Goal: Task Accomplishment & Management: Complete application form

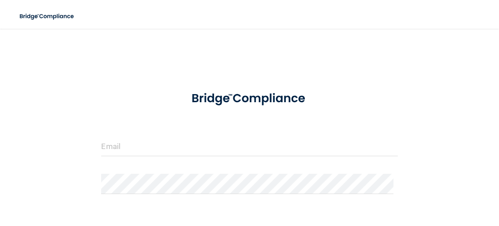
drag, startPoint x: 492, startPoint y: 0, endPoint x: 67, endPoint y: 190, distance: 465.4
click at [67, 190] on div "Invalid email/password. You don't have permission to access that page. Sign In …" at bounding box center [249, 160] width 463 height 244
click at [466, 58] on div "Invalid email/password. You don't have permission to access that page. Sign In …" at bounding box center [249, 160] width 463 height 244
drag, startPoint x: 466, startPoint y: 0, endPoint x: 127, endPoint y: 143, distance: 368.2
click at [127, 143] on input "email" at bounding box center [249, 146] width 296 height 20
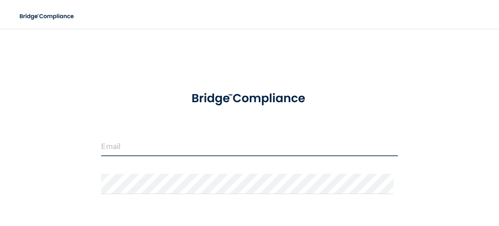
type input "[EMAIL_ADDRESS][DOMAIN_NAME]"
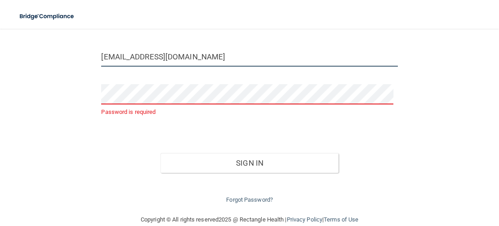
scroll to position [104, 0]
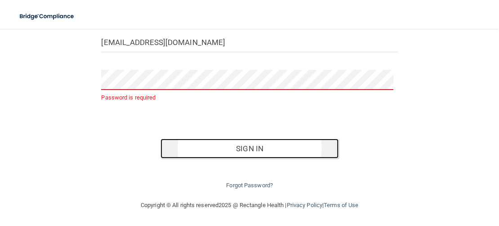
click at [284, 147] on button "Sign In" at bounding box center [250, 149] width 178 height 20
click at [284, 148] on button "Sign In" at bounding box center [250, 149] width 178 height 20
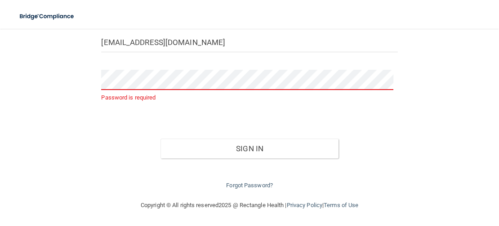
scroll to position [91, 0]
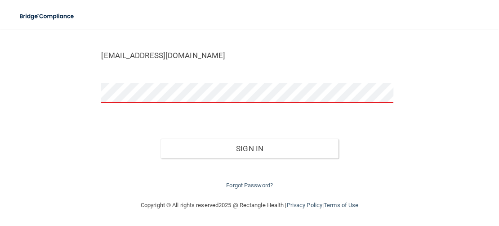
click at [161, 139] on button "Sign In" at bounding box center [250, 149] width 178 height 20
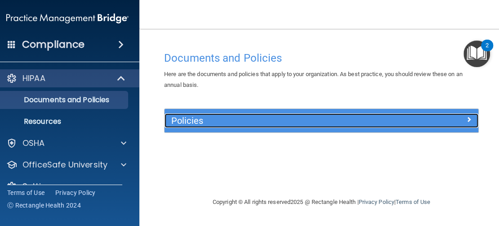
click at [224, 119] on h5 "Policies" at bounding box center [282, 121] width 222 height 10
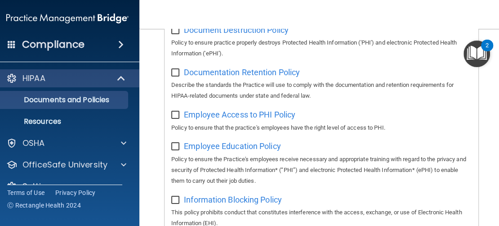
scroll to position [315, 0]
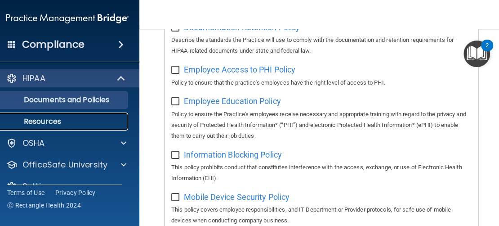
click at [32, 125] on p "Resources" at bounding box center [62, 121] width 123 height 9
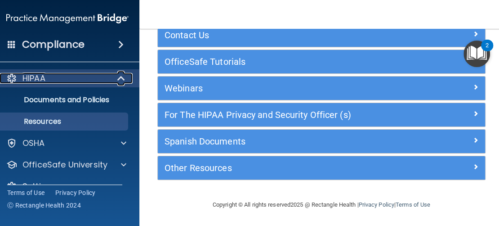
click at [84, 77] on div "HIPAA" at bounding box center [55, 78] width 111 height 11
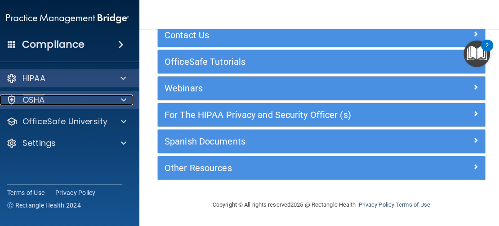
click at [80, 97] on div "OSHA" at bounding box center [56, 99] width 112 height 11
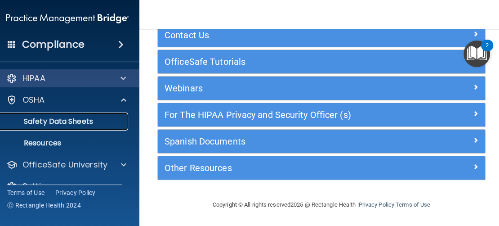
click at [78, 118] on p "Safety Data Sheets" at bounding box center [62, 121] width 123 height 9
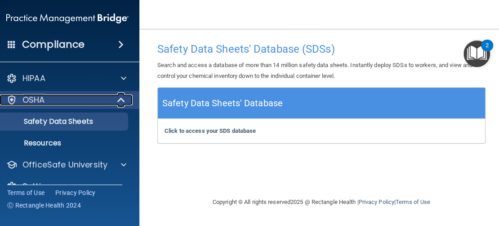
click at [81, 102] on div "OSHA" at bounding box center [55, 99] width 111 height 11
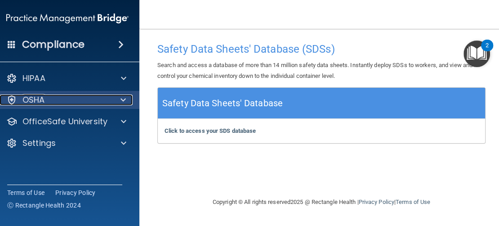
click at [80, 103] on div "OSHA" at bounding box center [55, 99] width 111 height 11
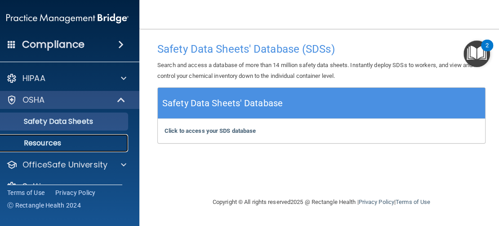
click at [75, 137] on link "Resources" at bounding box center [58, 143] width 142 height 18
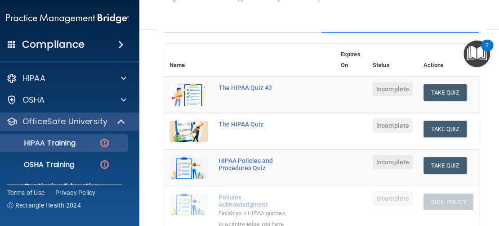
scroll to position [93, 0]
drag, startPoint x: 455, startPoint y: 167, endPoint x: 492, endPoint y: 144, distance: 43.4
click at [492, 144] on main "Back Choose one path to get your HIPAA Certification ✓ HIPAA Officer Training ✓…" at bounding box center [321, 127] width 364 height 197
click at [437, 89] on button "Take Quiz" at bounding box center [445, 92] width 43 height 17
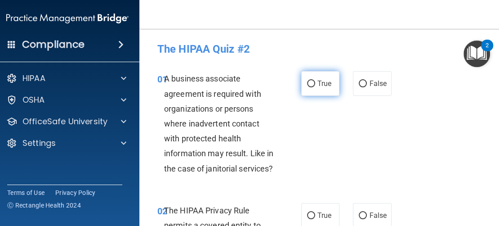
click at [327, 86] on span "True" at bounding box center [325, 83] width 14 height 9
click at [315, 86] on input "True" at bounding box center [311, 83] width 8 height 7
radio input "true"
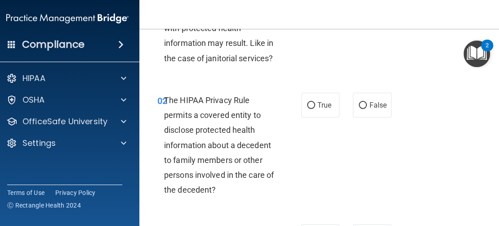
scroll to position [135, 0]
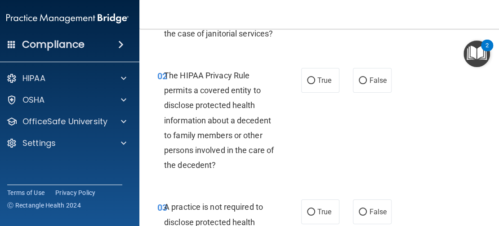
click at [306, 143] on div "02 The HIPAA Privacy Rule permits a covered entity to disclose protected health…" at bounding box center [229, 122] width 171 height 109
click at [359, 89] on label "False" at bounding box center [372, 80] width 38 height 25
click at [359, 84] on input "False" at bounding box center [363, 80] width 8 height 7
radio input "true"
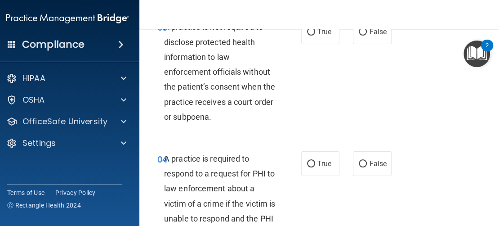
scroll to position [270, 0]
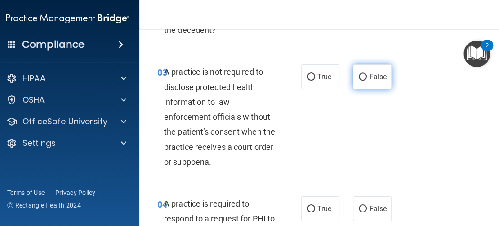
click at [364, 80] on label "False" at bounding box center [372, 76] width 38 height 25
click at [364, 80] on input "False" at bounding box center [363, 77] width 8 height 7
radio input "true"
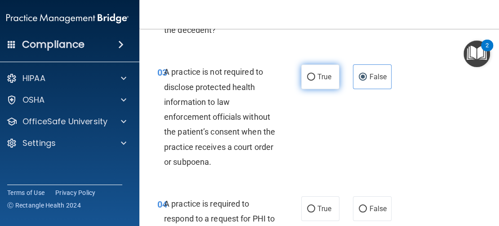
click at [318, 77] on span "True" at bounding box center [325, 76] width 14 height 9
click at [314, 77] on input "True" at bounding box center [311, 77] width 8 height 7
radio input "true"
radio input "false"
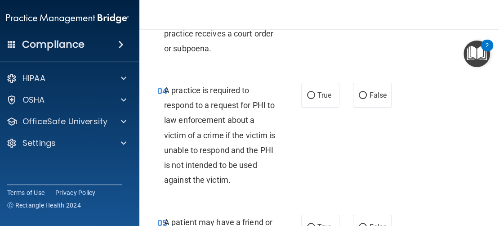
scroll to position [405, 0]
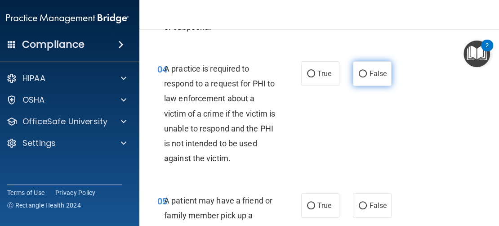
click at [369, 72] on span "False" at bounding box center [378, 73] width 18 height 9
click at [367, 72] on input "False" at bounding box center [363, 74] width 8 height 7
radio input "true"
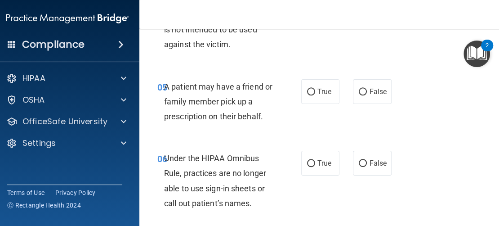
scroll to position [540, 0]
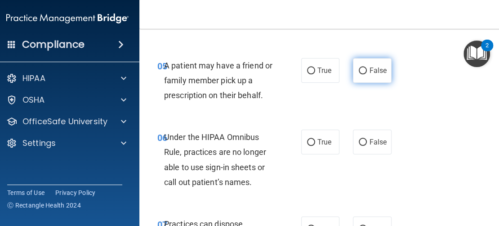
click at [361, 78] on label "False" at bounding box center [372, 70] width 38 height 25
click at [361, 74] on input "False" at bounding box center [363, 70] width 8 height 7
radio input "true"
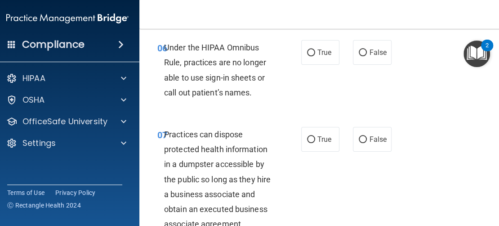
scroll to position [630, 0]
click at [371, 57] on label "False" at bounding box center [372, 52] width 38 height 25
click at [367, 56] on input "False" at bounding box center [363, 52] width 8 height 7
radio input "true"
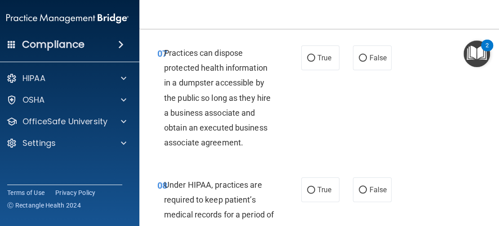
scroll to position [720, 0]
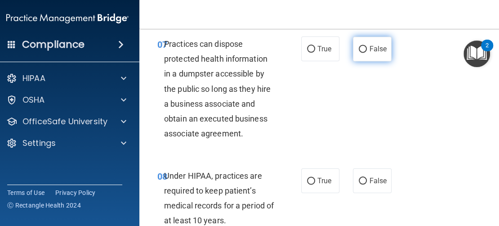
click at [369, 52] on span "False" at bounding box center [378, 49] width 18 height 9
click at [367, 52] on input "False" at bounding box center [363, 49] width 8 height 7
radio input "true"
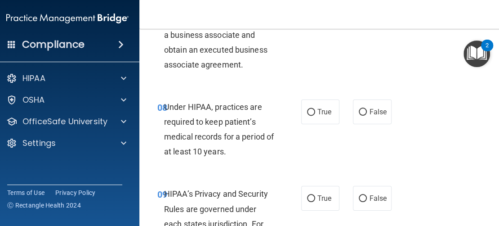
scroll to position [809, 0]
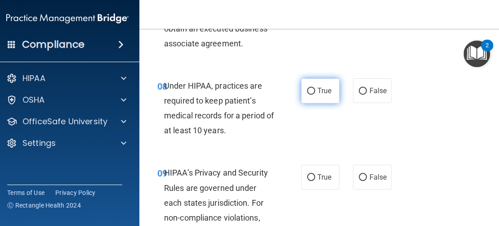
click at [322, 95] on label "True" at bounding box center [320, 90] width 38 height 25
click at [315, 94] on input "True" at bounding box center [311, 91] width 8 height 7
radio input "true"
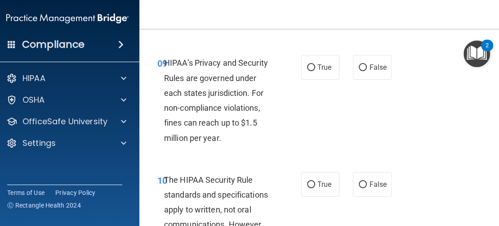
scroll to position [944, 0]
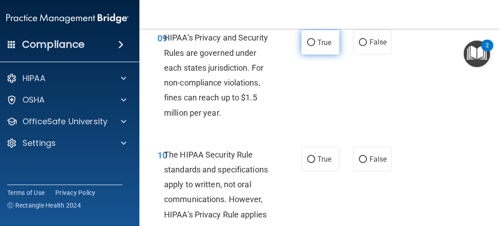
click at [326, 45] on span "True" at bounding box center [325, 42] width 14 height 9
click at [315, 45] on input "True" at bounding box center [311, 42] width 8 height 7
radio input "true"
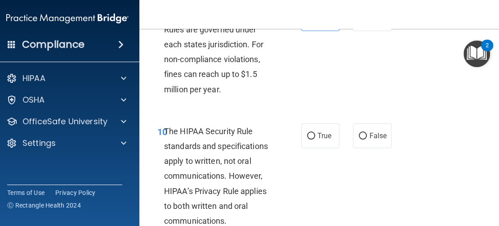
scroll to position [1034, 0]
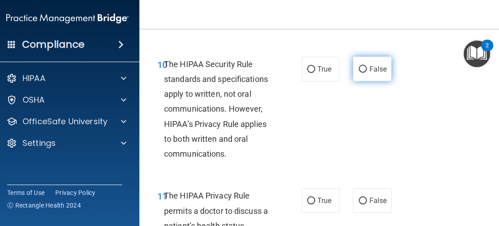
click at [365, 63] on label "False" at bounding box center [372, 69] width 38 height 25
click at [365, 66] on input "False" at bounding box center [363, 69] width 8 height 7
radio input "true"
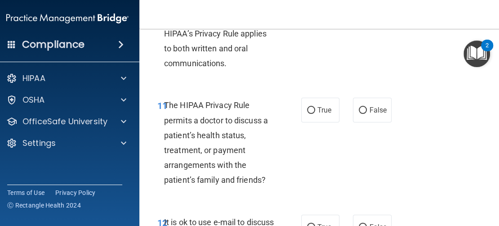
scroll to position [1169, 0]
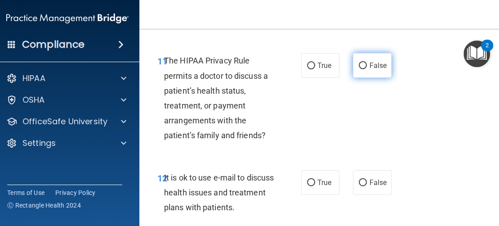
click at [363, 68] on input "False" at bounding box center [363, 66] width 8 height 7
radio input "true"
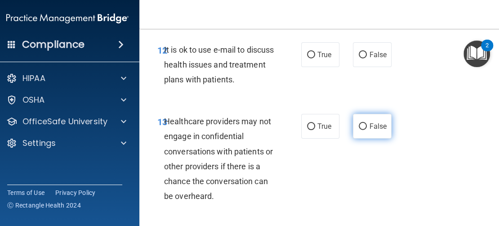
scroll to position [1304, 0]
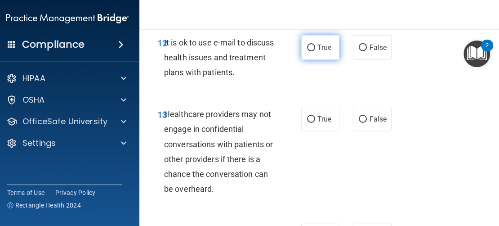
click at [320, 57] on label "True" at bounding box center [320, 47] width 38 height 25
click at [315, 51] on input "True" at bounding box center [311, 48] width 8 height 7
radio input "true"
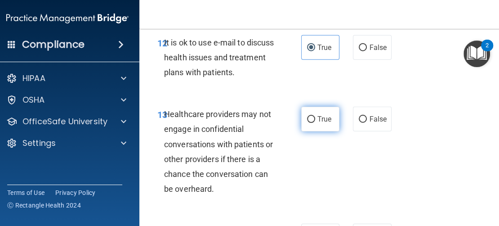
click at [317, 125] on label "True" at bounding box center [320, 119] width 38 height 25
click at [315, 123] on input "True" at bounding box center [311, 119] width 8 height 7
radio input "true"
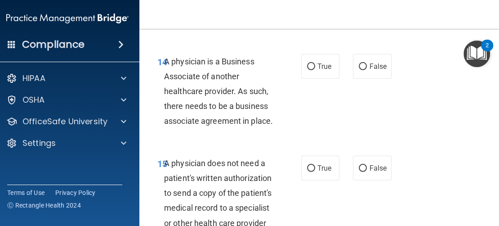
scroll to position [1484, 0]
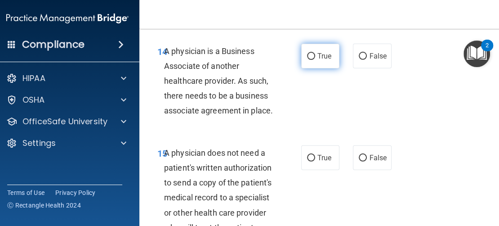
click at [313, 67] on label "True" at bounding box center [320, 56] width 38 height 25
click at [313, 60] on input "True" at bounding box center [311, 56] width 8 height 7
radio input "true"
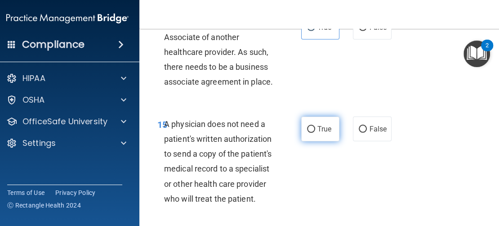
scroll to position [1529, 0]
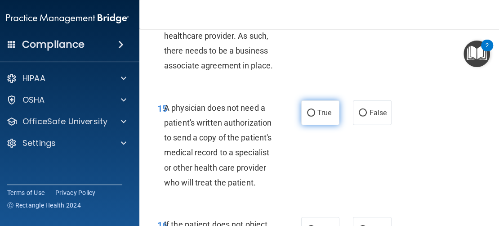
click at [316, 121] on label "True" at bounding box center [320, 112] width 38 height 25
click at [315, 116] on input "True" at bounding box center [311, 113] width 8 height 7
radio input "true"
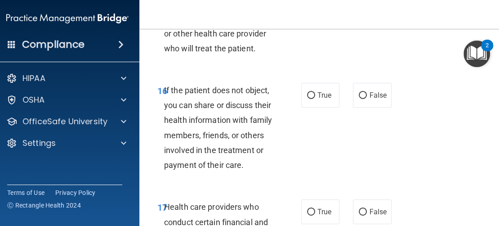
scroll to position [1664, 0]
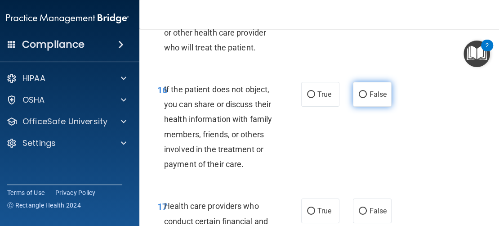
click at [368, 99] on label "False" at bounding box center [372, 94] width 38 height 25
click at [367, 98] on input "False" at bounding box center [363, 94] width 8 height 7
radio input "true"
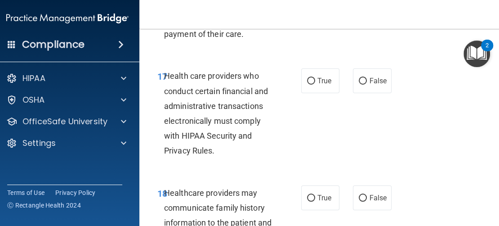
scroll to position [1799, 0]
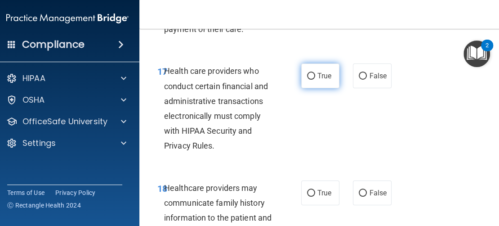
click at [301, 81] on label "True" at bounding box center [320, 75] width 38 height 25
click at [307, 80] on input "True" at bounding box center [311, 76] width 8 height 7
radio input "true"
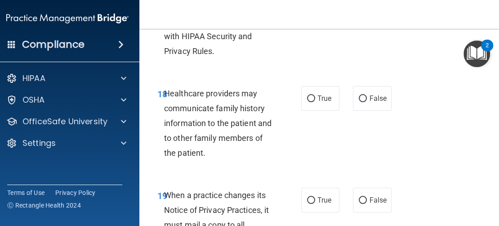
scroll to position [1934, 0]
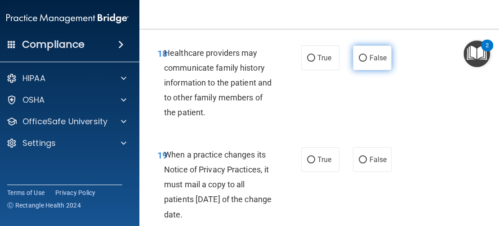
click at [373, 63] on label "False" at bounding box center [372, 57] width 38 height 25
click at [367, 62] on input "False" at bounding box center [363, 58] width 8 height 7
radio input "true"
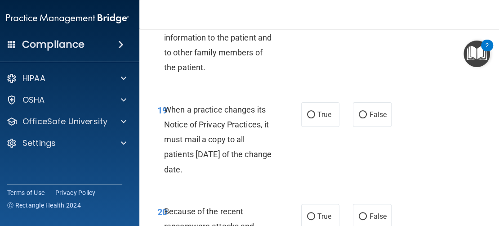
scroll to position [2024, 0]
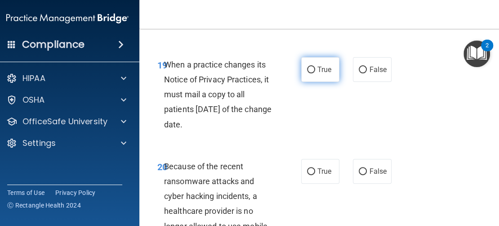
click at [312, 69] on label "True" at bounding box center [320, 69] width 38 height 25
click at [312, 69] on input "True" at bounding box center [311, 70] width 8 height 7
radio input "true"
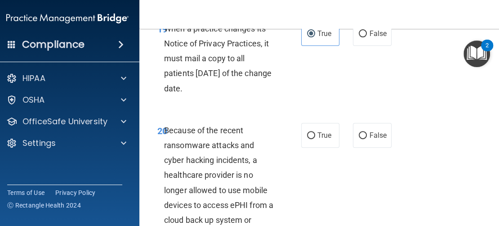
scroll to position [2114, 0]
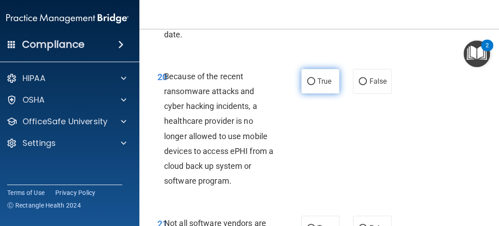
click at [330, 91] on label "True" at bounding box center [320, 81] width 38 height 25
click at [315, 85] on input "True" at bounding box center [311, 81] width 8 height 7
radio input "true"
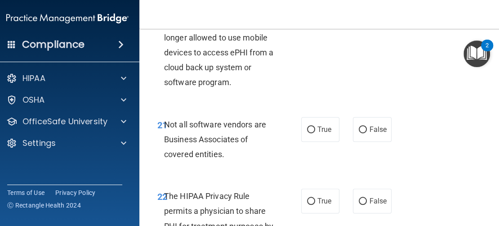
scroll to position [2249, 0]
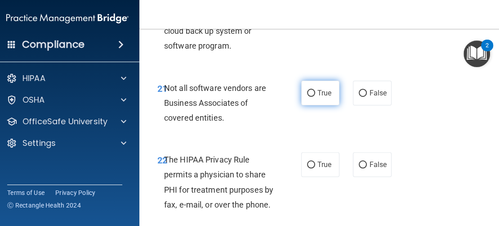
click at [318, 97] on span "True" at bounding box center [325, 93] width 14 height 9
click at [315, 97] on input "True" at bounding box center [311, 93] width 8 height 7
radio input "true"
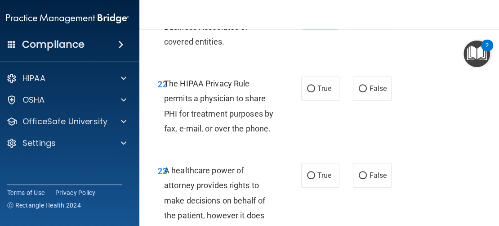
scroll to position [2339, 0]
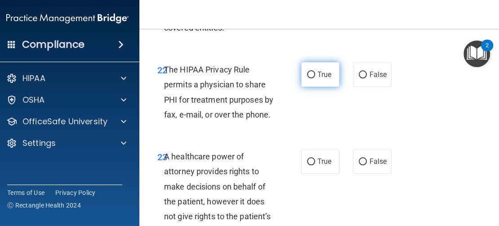
click at [321, 78] on span "True" at bounding box center [325, 74] width 14 height 9
click at [315, 78] on input "True" at bounding box center [311, 75] width 8 height 7
radio input "true"
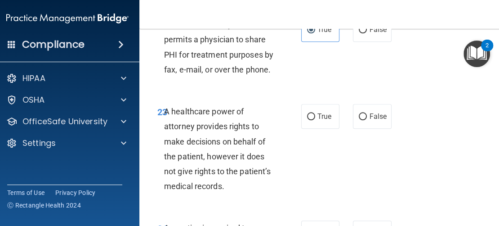
scroll to position [2428, 0]
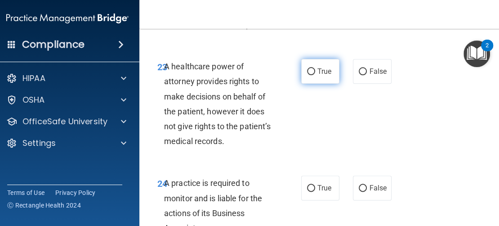
click at [322, 73] on span "True" at bounding box center [325, 71] width 14 height 9
click at [315, 73] on input "True" at bounding box center [311, 71] width 8 height 7
radio input "true"
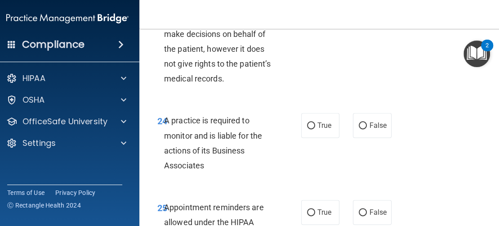
scroll to position [2563, 0]
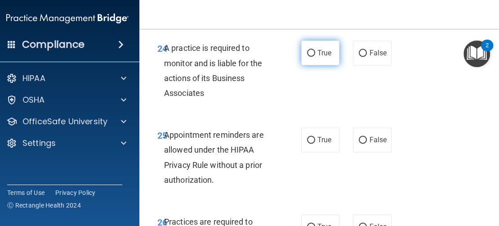
click at [308, 60] on label "True" at bounding box center [320, 52] width 38 height 25
click at [308, 57] on input "True" at bounding box center [311, 53] width 8 height 7
radio input "true"
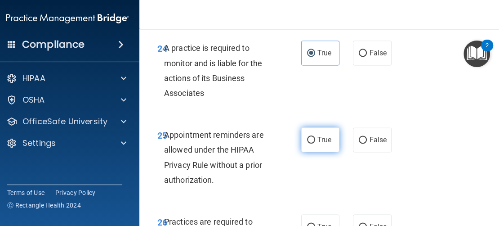
click at [318, 139] on span "True" at bounding box center [325, 139] width 14 height 9
click at [315, 139] on input "True" at bounding box center [311, 140] width 8 height 7
radio input "true"
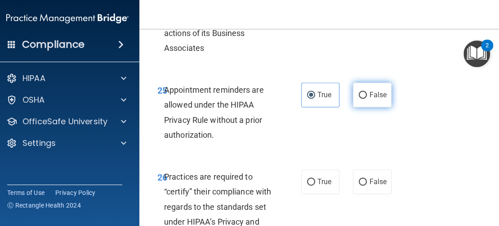
click at [355, 100] on label "False" at bounding box center [372, 94] width 38 height 25
click at [359, 98] on input "False" at bounding box center [363, 95] width 8 height 7
radio input "true"
radio input "false"
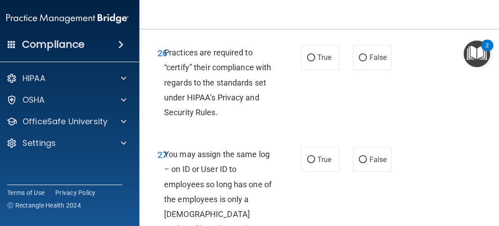
scroll to position [2743, 0]
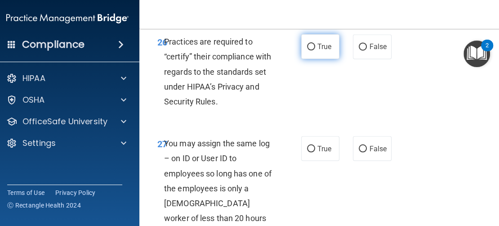
click at [322, 54] on label "True" at bounding box center [320, 46] width 38 height 25
click at [315, 50] on input "True" at bounding box center [311, 47] width 8 height 7
radio input "true"
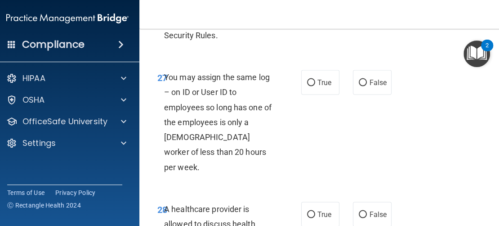
scroll to position [2833, 0]
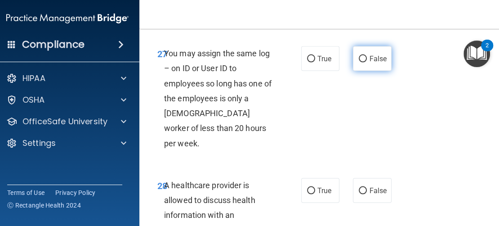
click at [371, 63] on span "False" at bounding box center [378, 58] width 18 height 9
click at [367, 62] on input "False" at bounding box center [363, 58] width 8 height 7
radio input "true"
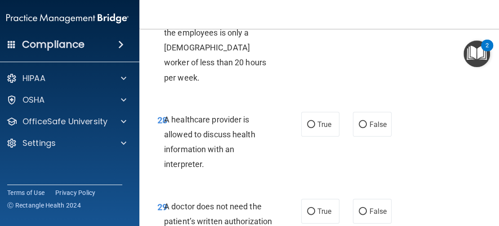
scroll to position [2923, 0]
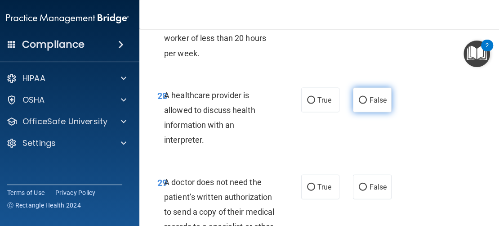
click at [366, 94] on label "False" at bounding box center [372, 100] width 38 height 25
click at [366, 97] on input "False" at bounding box center [363, 100] width 8 height 7
radio input "true"
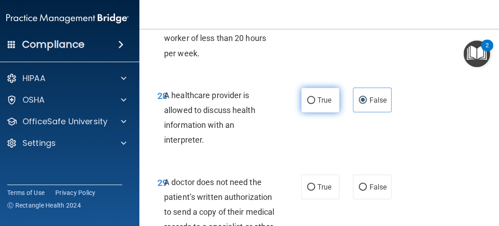
click at [330, 88] on label "True" at bounding box center [320, 100] width 38 height 25
click at [315, 97] on input "True" at bounding box center [311, 100] width 8 height 7
radio input "true"
radio input "false"
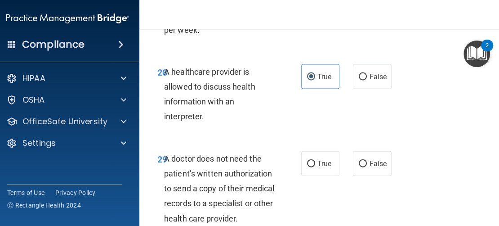
scroll to position [3013, 0]
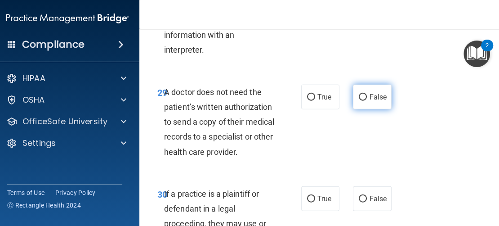
click at [354, 91] on label "False" at bounding box center [372, 97] width 38 height 25
click at [359, 94] on input "False" at bounding box center [363, 97] width 8 height 7
radio input "true"
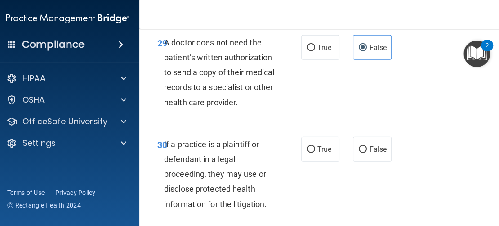
scroll to position [3103, 0]
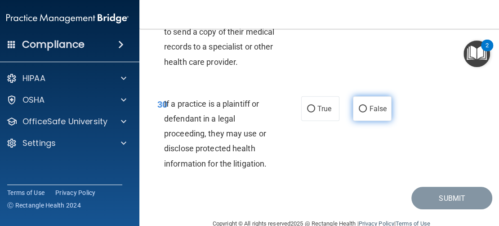
click at [354, 98] on label "False" at bounding box center [372, 108] width 38 height 25
click at [359, 106] on input "False" at bounding box center [363, 109] width 8 height 7
radio input "true"
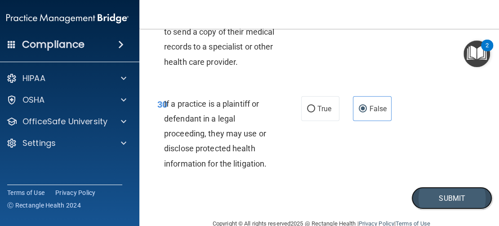
click at [423, 187] on button "Submit" at bounding box center [451, 198] width 81 height 23
click at [430, 187] on button "Submit" at bounding box center [451, 198] width 81 height 23
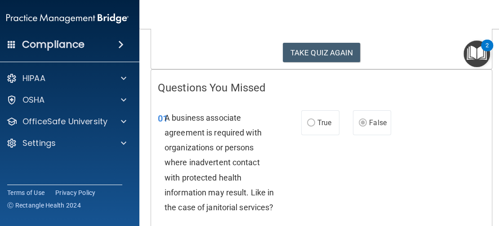
scroll to position [45, 0]
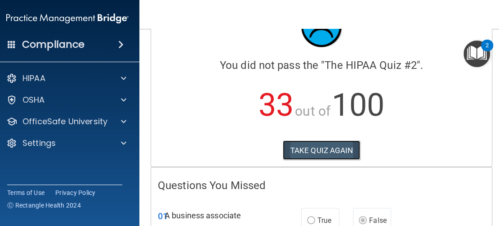
click at [326, 151] on button "TAKE QUIZ AGAIN" at bounding box center [322, 150] width 78 height 20
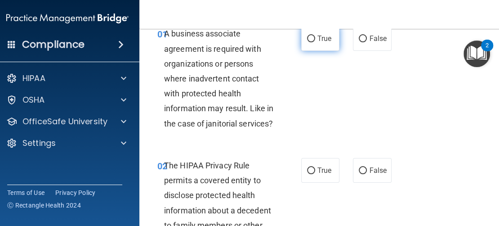
click at [311, 43] on label "True" at bounding box center [320, 38] width 38 height 25
click at [311, 42] on input "True" at bounding box center [311, 39] width 8 height 7
radio input "true"
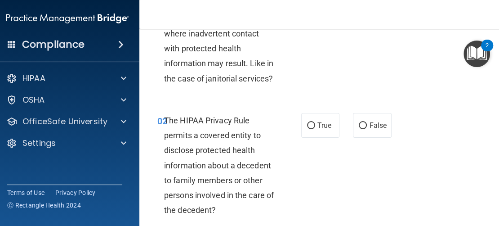
scroll to position [135, 0]
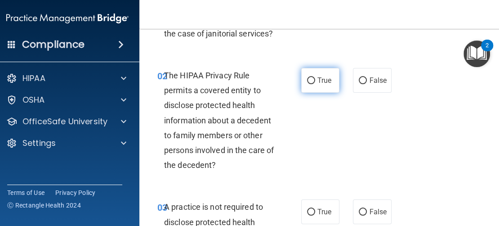
click at [309, 79] on input "True" at bounding box center [311, 80] width 8 height 7
radio input "true"
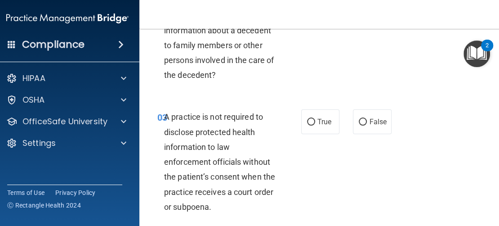
scroll to position [270, 0]
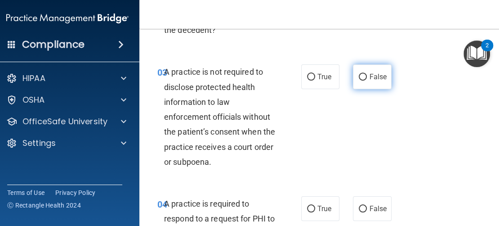
click at [378, 79] on span "False" at bounding box center [378, 76] width 18 height 9
click at [367, 79] on input "False" at bounding box center [363, 77] width 8 height 7
radio input "true"
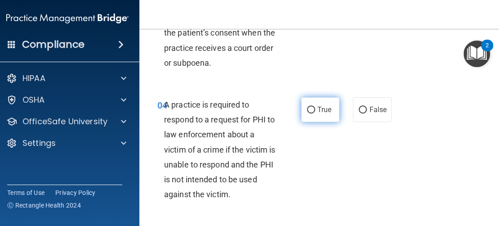
scroll to position [405, 0]
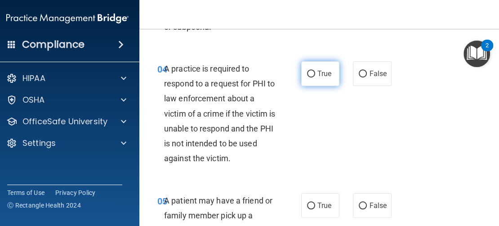
click at [318, 77] on label "True" at bounding box center [320, 73] width 38 height 25
click at [315, 77] on input "True" at bounding box center [311, 74] width 8 height 7
radio input "true"
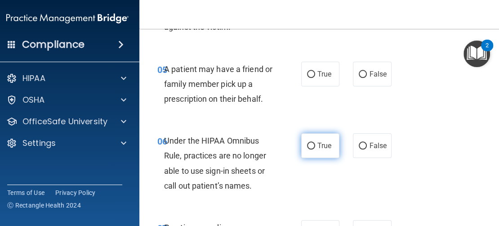
scroll to position [540, 0]
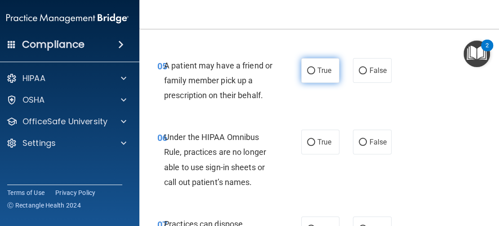
click at [313, 73] on label "True" at bounding box center [320, 70] width 38 height 25
click at [313, 73] on input "True" at bounding box center [311, 70] width 8 height 7
radio input "true"
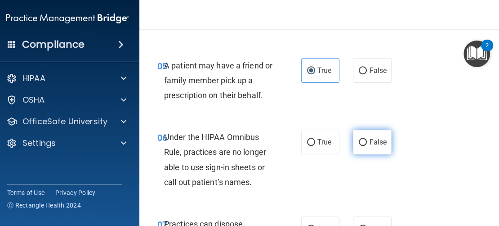
click at [363, 142] on input "False" at bounding box center [363, 142] width 8 height 7
radio input "true"
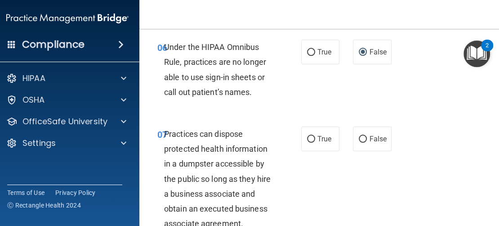
scroll to position [675, 0]
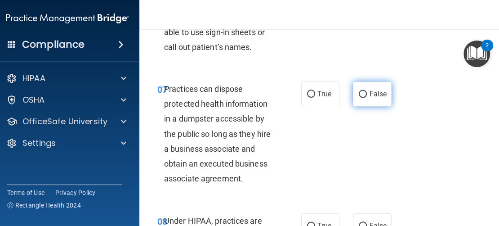
click at [371, 92] on span "False" at bounding box center [378, 93] width 18 height 9
click at [367, 92] on input "False" at bounding box center [363, 94] width 8 height 7
radio input "true"
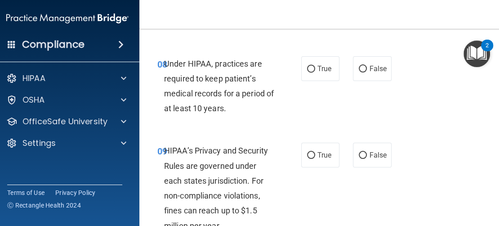
scroll to position [809, 0]
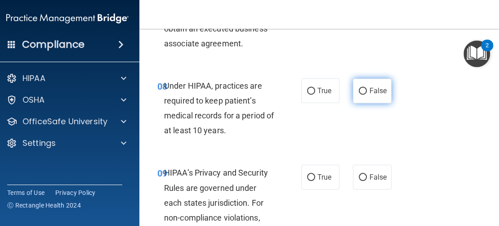
click at [366, 96] on label "False" at bounding box center [372, 90] width 38 height 25
click at [366, 94] on input "False" at bounding box center [363, 91] width 8 height 7
radio input "true"
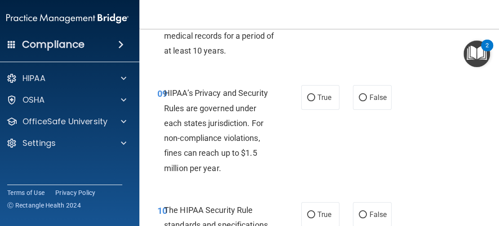
scroll to position [899, 0]
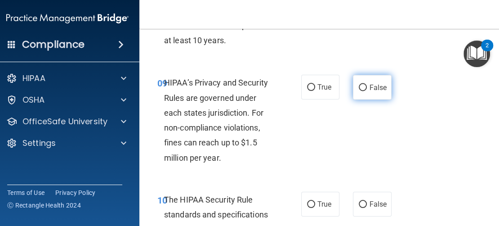
click at [369, 90] on span "False" at bounding box center [378, 87] width 18 height 9
click at [367, 90] on input "False" at bounding box center [363, 87] width 8 height 7
radio input "true"
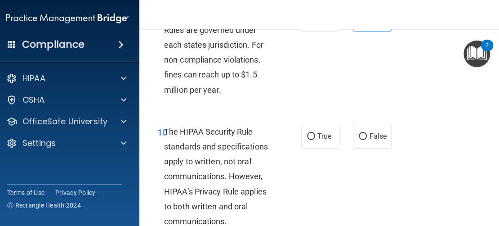
scroll to position [989, 0]
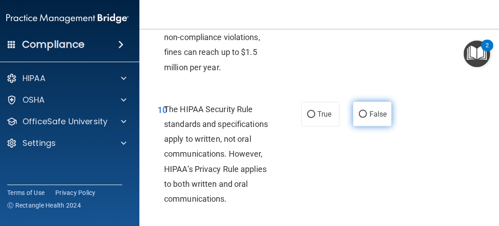
click at [370, 118] on label "False" at bounding box center [372, 114] width 38 height 25
click at [367, 118] on input "False" at bounding box center [363, 114] width 8 height 7
radio input "true"
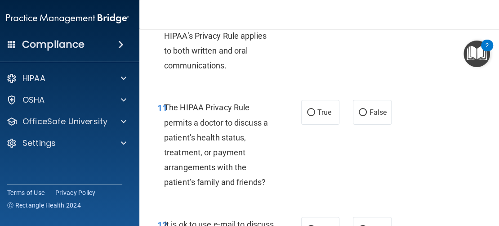
scroll to position [1124, 0]
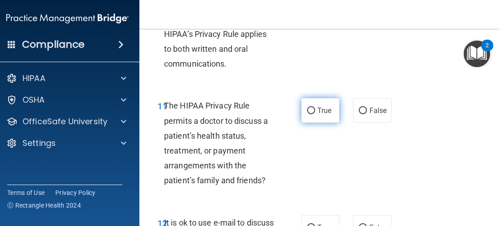
click at [312, 116] on label "True" at bounding box center [320, 110] width 38 height 25
click at [312, 114] on input "True" at bounding box center [311, 110] width 8 height 7
radio input "true"
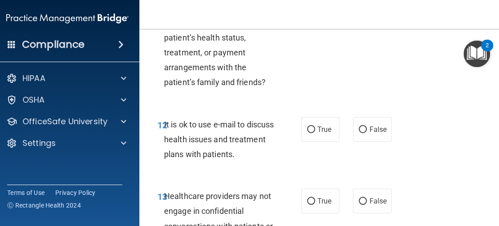
scroll to position [1259, 0]
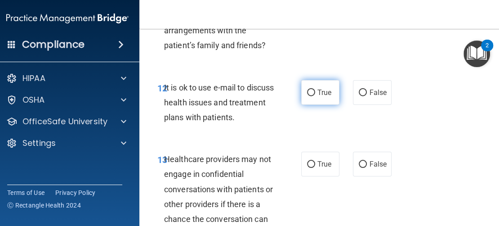
click at [307, 98] on label "True" at bounding box center [320, 92] width 38 height 25
click at [307, 96] on input "True" at bounding box center [311, 92] width 8 height 7
radio input "true"
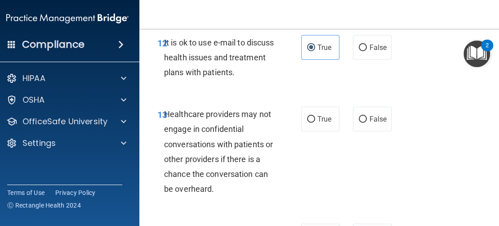
scroll to position [1304, 0]
click at [319, 125] on label "True" at bounding box center [320, 119] width 38 height 25
click at [315, 123] on input "True" at bounding box center [311, 119] width 8 height 7
radio input "true"
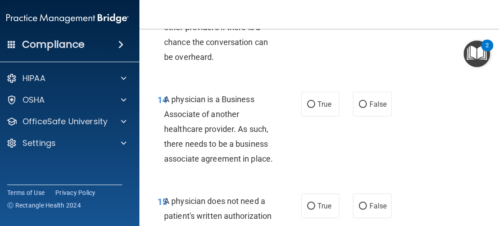
scroll to position [1439, 0]
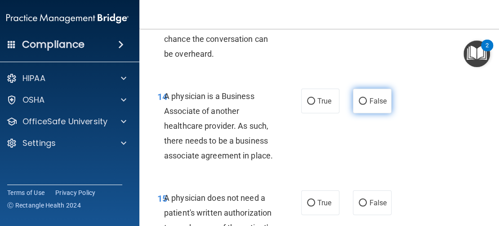
click at [364, 110] on label "False" at bounding box center [372, 101] width 38 height 25
click at [364, 105] on input "False" at bounding box center [363, 101] width 8 height 7
radio input "true"
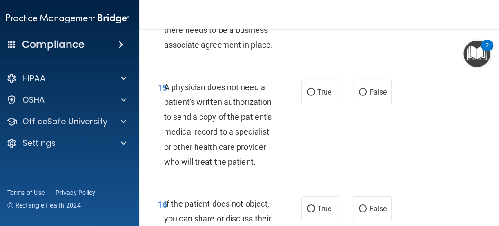
scroll to position [1574, 0]
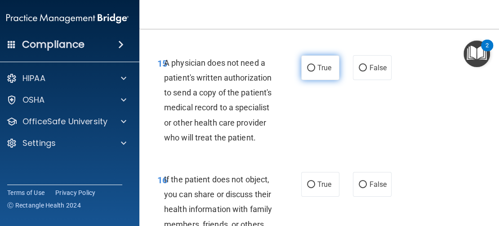
click at [329, 72] on label "True" at bounding box center [320, 67] width 38 height 25
click at [315, 72] on input "True" at bounding box center [311, 68] width 8 height 7
radio input "true"
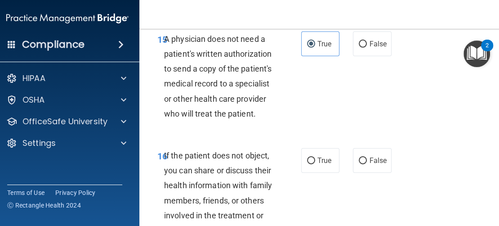
scroll to position [1664, 0]
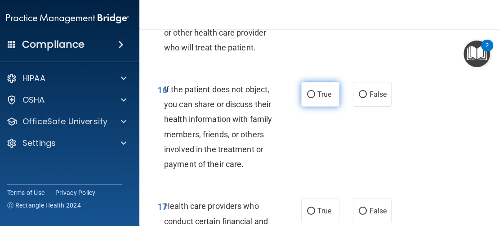
click at [315, 99] on label "True" at bounding box center [320, 94] width 38 height 25
click at [315, 98] on input "True" at bounding box center [311, 94] width 8 height 7
radio input "true"
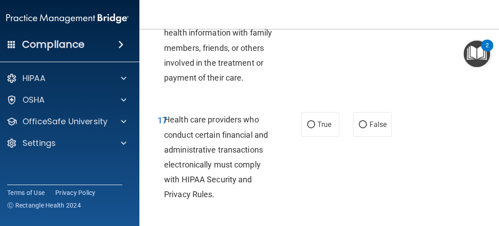
scroll to position [1754, 0]
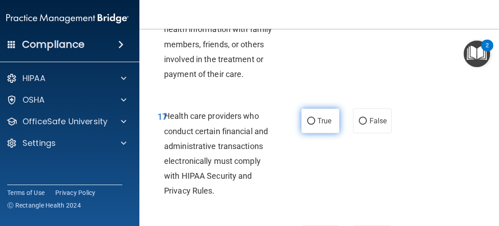
click at [313, 125] on label "True" at bounding box center [320, 120] width 38 height 25
click at [313, 125] on input "True" at bounding box center [311, 121] width 8 height 7
radio input "true"
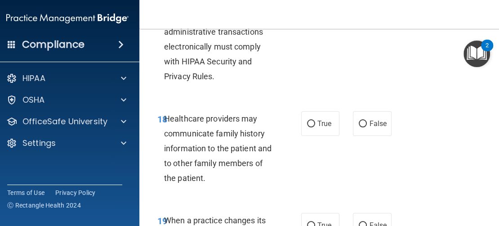
scroll to position [1889, 0]
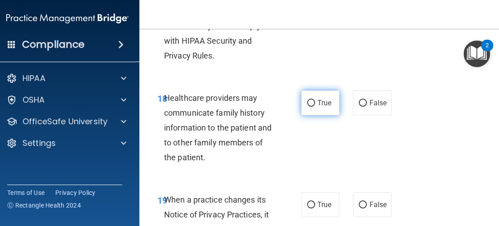
click at [311, 110] on label "True" at bounding box center [320, 102] width 38 height 25
click at [311, 107] on input "True" at bounding box center [311, 103] width 8 height 7
radio input "true"
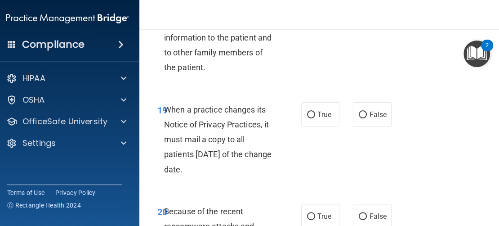
scroll to position [2024, 0]
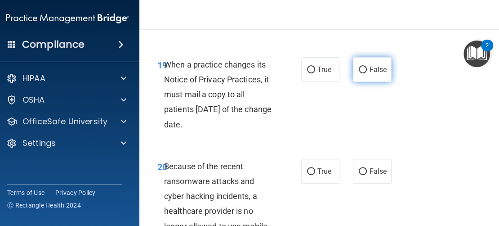
click at [367, 78] on label "False" at bounding box center [372, 69] width 38 height 25
click at [367, 73] on input "False" at bounding box center [363, 70] width 8 height 7
radio input "true"
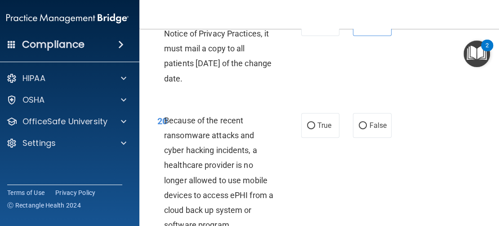
scroll to position [2114, 0]
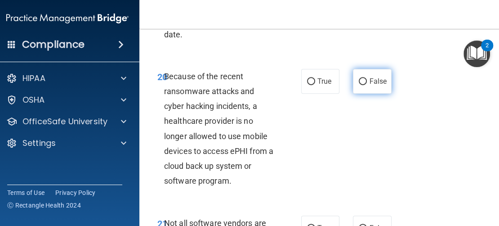
click at [376, 85] on label "False" at bounding box center [372, 81] width 38 height 25
click at [367, 85] on input "False" at bounding box center [363, 81] width 8 height 7
radio input "true"
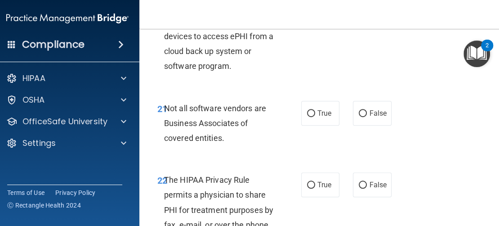
scroll to position [2249, 0]
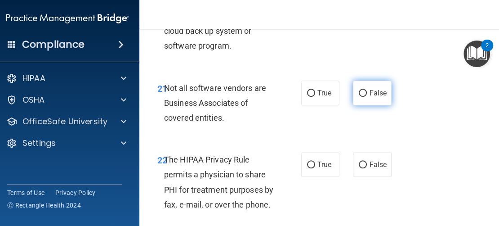
click at [369, 97] on label "False" at bounding box center [372, 92] width 38 height 25
click at [367, 97] on input "False" at bounding box center [363, 93] width 8 height 7
radio input "true"
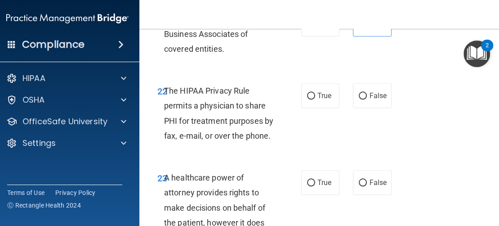
scroll to position [2339, 0]
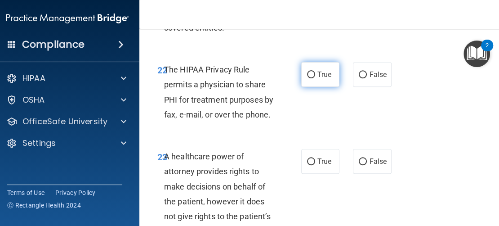
click at [334, 74] on label "True" at bounding box center [320, 74] width 38 height 25
click at [315, 74] on input "True" at bounding box center [311, 75] width 8 height 7
radio input "true"
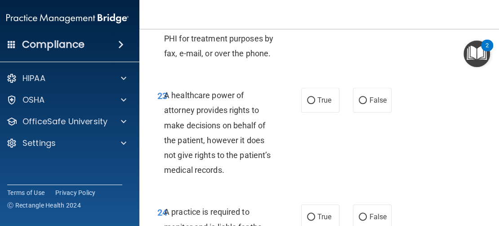
scroll to position [2428, 0]
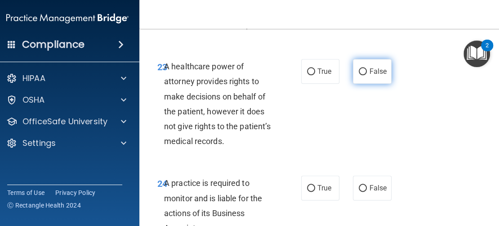
click at [382, 64] on label "False" at bounding box center [372, 71] width 38 height 25
click at [367, 68] on input "False" at bounding box center [363, 71] width 8 height 7
radio input "true"
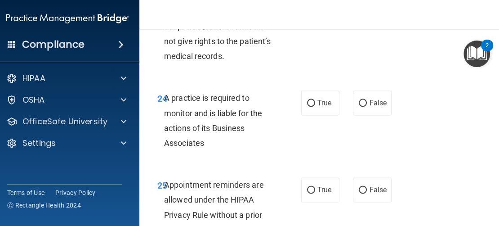
scroll to position [2518, 0]
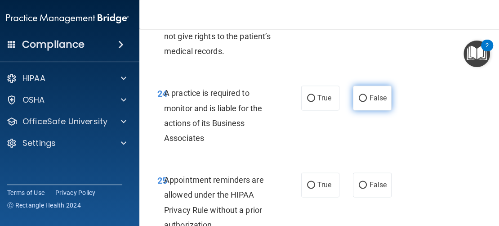
click at [371, 100] on span "False" at bounding box center [378, 98] width 18 height 9
click at [367, 100] on input "False" at bounding box center [363, 98] width 8 height 7
radio input "true"
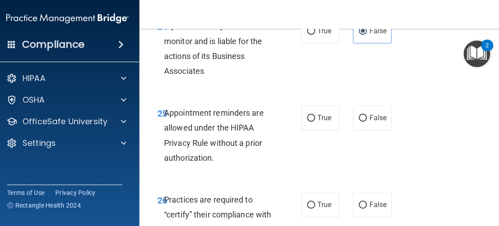
scroll to position [2608, 0]
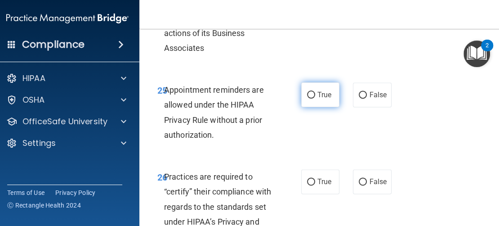
click at [316, 100] on label "True" at bounding box center [320, 94] width 38 height 25
click at [315, 98] on input "True" at bounding box center [311, 95] width 8 height 7
radio input "true"
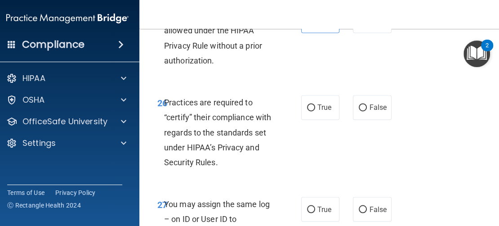
scroll to position [2698, 0]
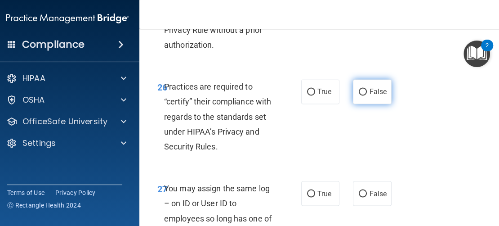
click at [374, 98] on label "False" at bounding box center [372, 91] width 38 height 25
click at [367, 95] on input "False" at bounding box center [363, 92] width 8 height 7
radio input "true"
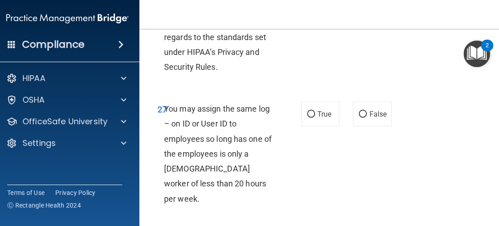
scroll to position [2788, 0]
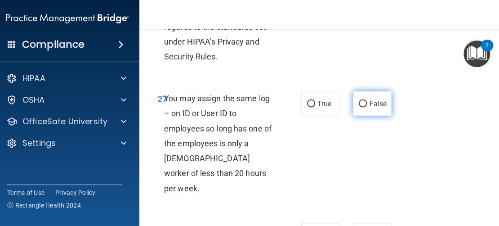
click at [373, 108] on label "False" at bounding box center [372, 103] width 38 height 25
click at [367, 107] on input "False" at bounding box center [363, 103] width 8 height 7
radio input "true"
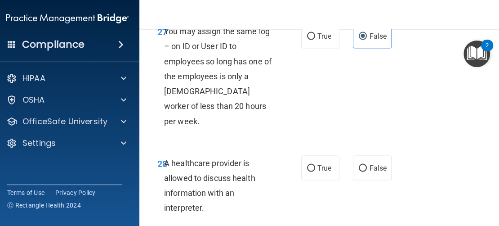
scroll to position [2878, 0]
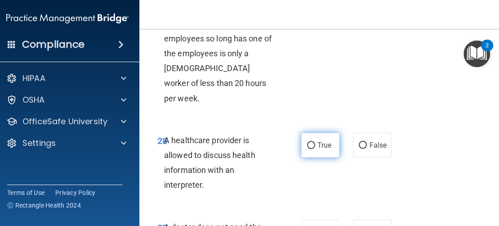
click at [311, 142] on input "True" at bounding box center [311, 145] width 8 height 7
radio input "true"
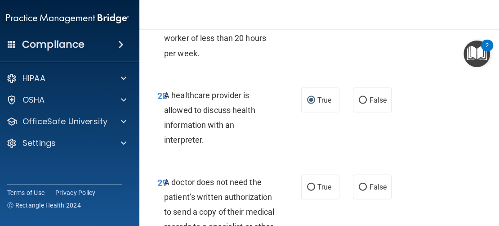
scroll to position [2968, 0]
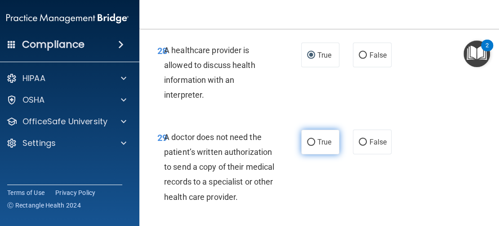
click at [313, 130] on label "True" at bounding box center [320, 142] width 38 height 25
click at [313, 139] on input "True" at bounding box center [311, 142] width 8 height 7
radio input "true"
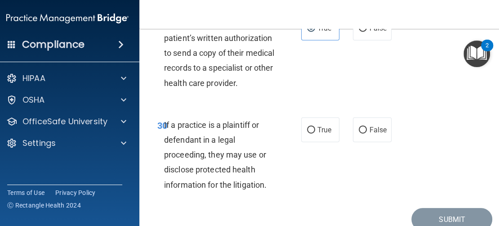
scroll to position [3103, 0]
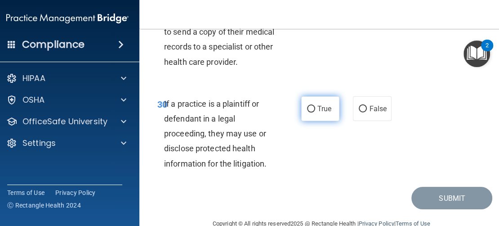
click at [310, 106] on input "True" at bounding box center [311, 109] width 8 height 7
radio input "true"
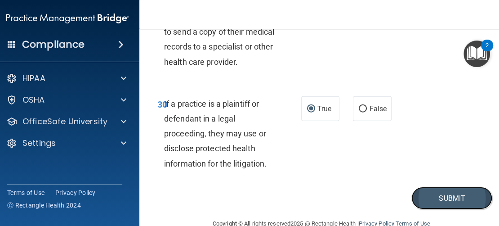
click at [437, 187] on button "Submit" at bounding box center [451, 198] width 81 height 23
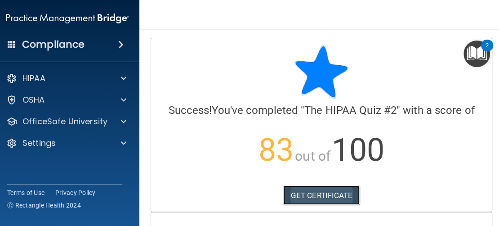
click at [301, 195] on link "GET CERTIFICATE" at bounding box center [321, 195] width 77 height 20
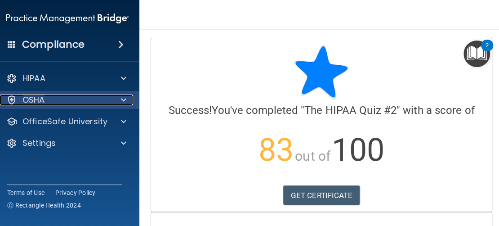
click at [114, 98] on div at bounding box center [122, 99] width 22 height 11
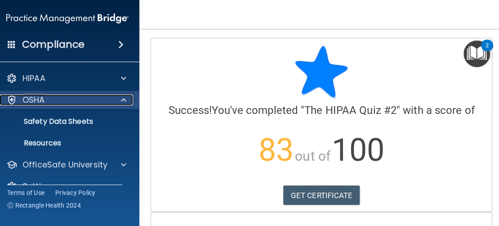
click at [97, 103] on div "OSHA" at bounding box center [56, 99] width 112 height 11
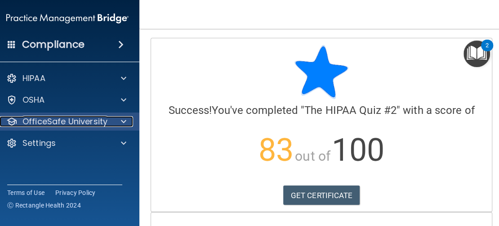
click at [92, 122] on p "OfficeSafe University" at bounding box center [64, 121] width 85 height 11
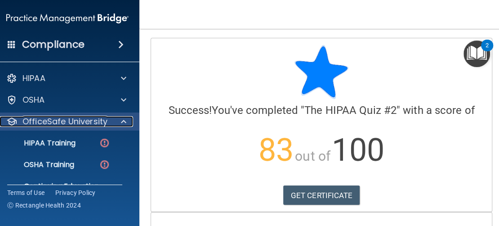
scroll to position [39, 0]
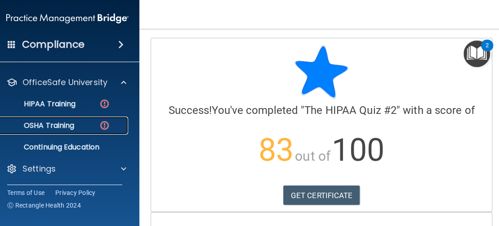
click at [81, 126] on div "OSHA Training" at bounding box center [62, 125] width 123 height 9
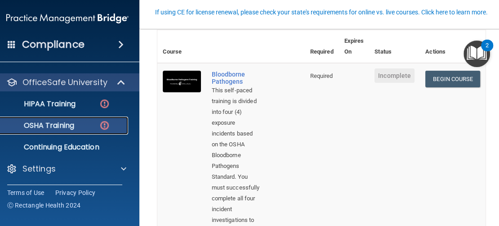
scroll to position [90, 0]
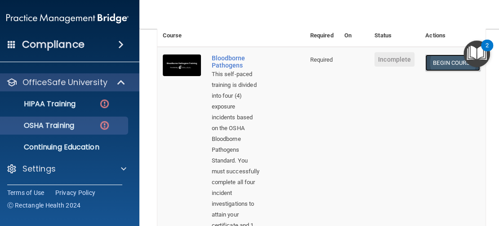
click at [434, 66] on link "Begin Course" at bounding box center [452, 62] width 55 height 17
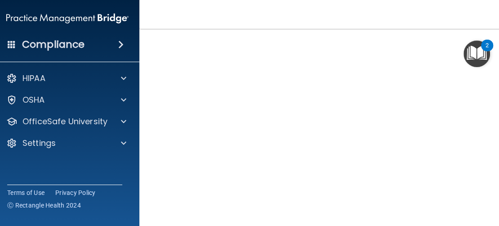
scroll to position [66, 0]
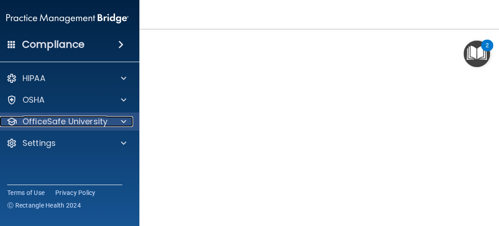
click at [114, 119] on div at bounding box center [122, 121] width 22 height 11
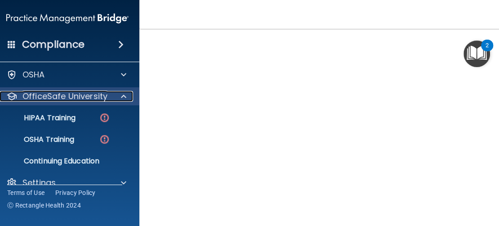
scroll to position [39, 0]
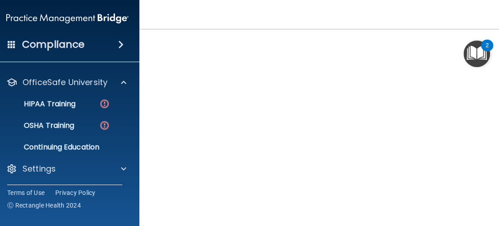
click at [149, 130] on main "Bloodborne Pathogens Training This course doesn’t expire until . Are you sure y…" at bounding box center [321, 127] width 364 height 197
click at [464, 62] on img "Open Resource Center, 2 new notifications" at bounding box center [477, 53] width 27 height 27
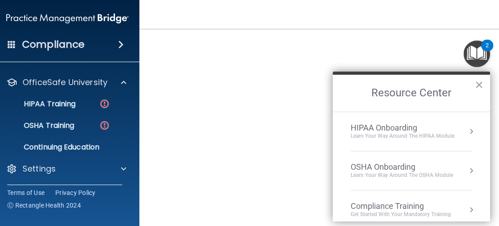
click at [464, 62] on img "Open Resource Center, 2 new notifications" at bounding box center [477, 53] width 27 height 27
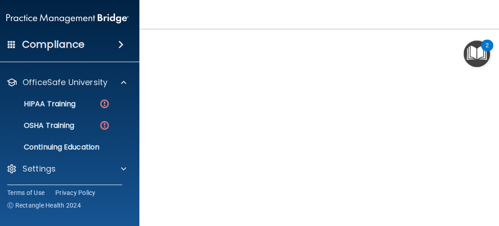
click at [124, 214] on div "Compliance HIPAA Documents and Policies Report an Incident Business Associates …" at bounding box center [68, 113] width 144 height 226
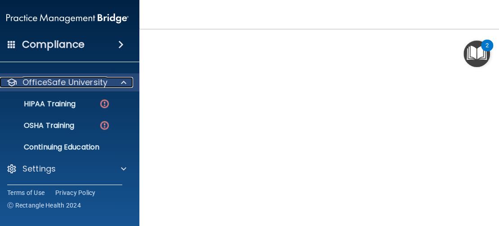
click at [114, 83] on div at bounding box center [122, 82] width 22 height 11
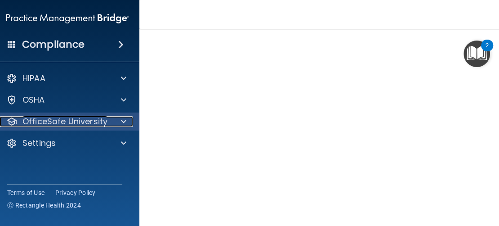
scroll to position [0, 0]
click at [88, 120] on p "OfficeSafe University" at bounding box center [64, 121] width 85 height 11
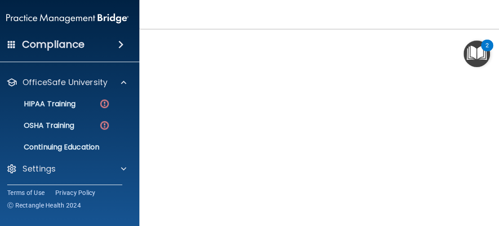
scroll to position [66, 0]
